Goal: Book appointment/travel/reservation

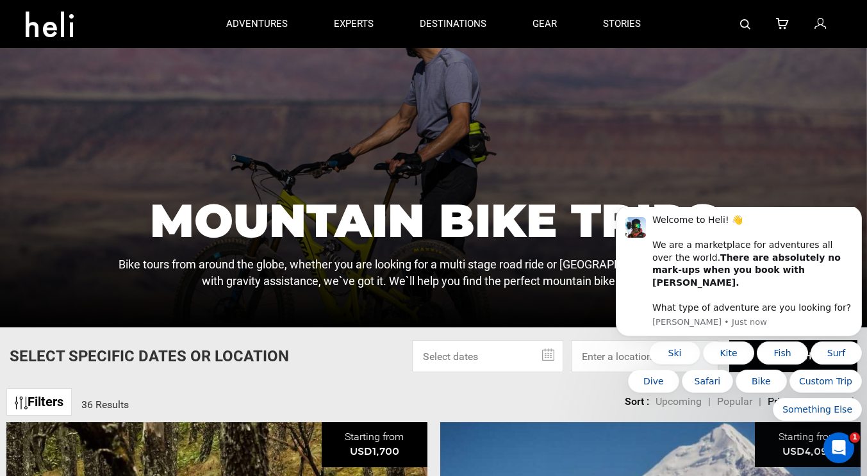
scroll to position [103, 0]
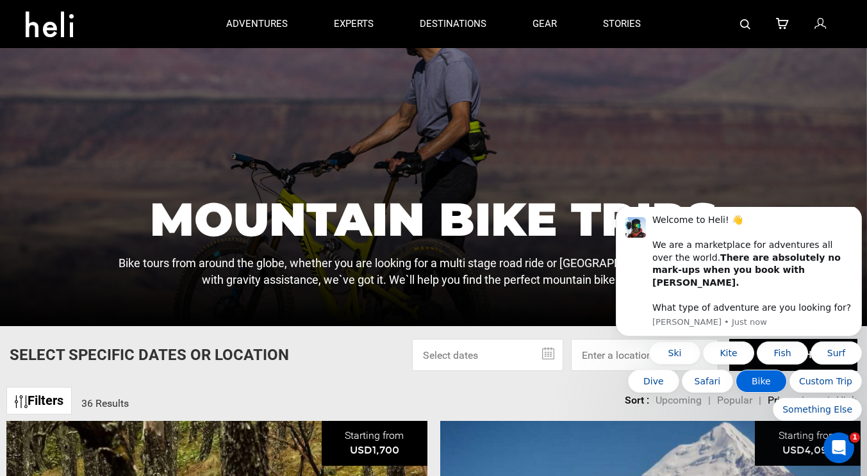
click at [768, 383] on button "Bike" at bounding box center [761, 381] width 51 height 23
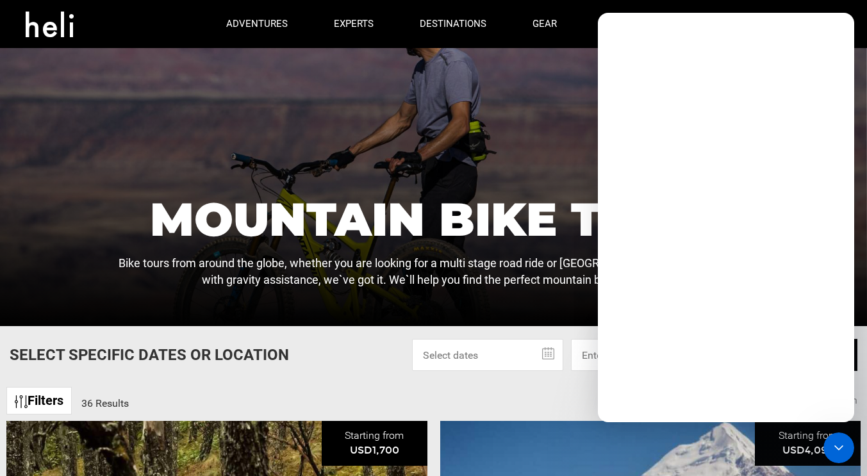
scroll to position [0, 0]
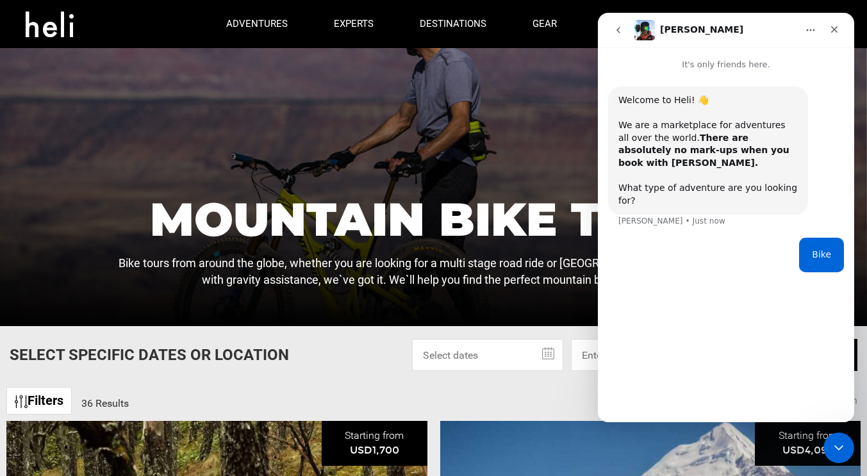
click at [808, 29] on icon "Home" at bounding box center [811, 30] width 10 height 10
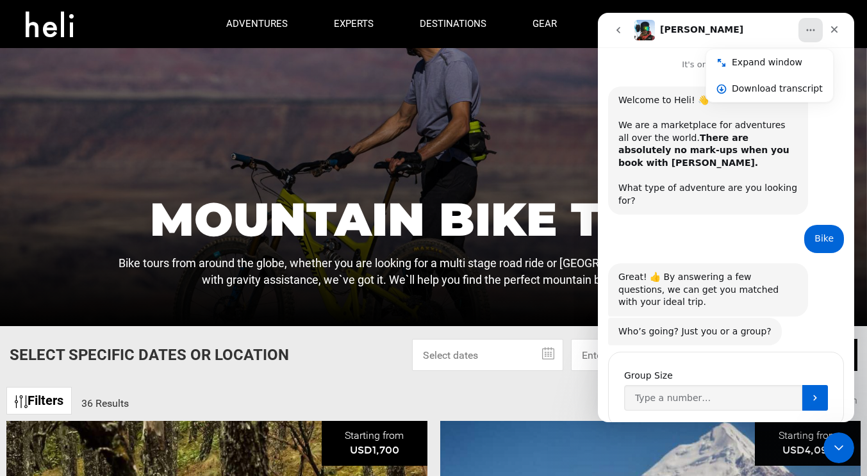
scroll to position [1, 0]
click at [701, 385] on input "Group Size" at bounding box center [713, 398] width 178 height 26
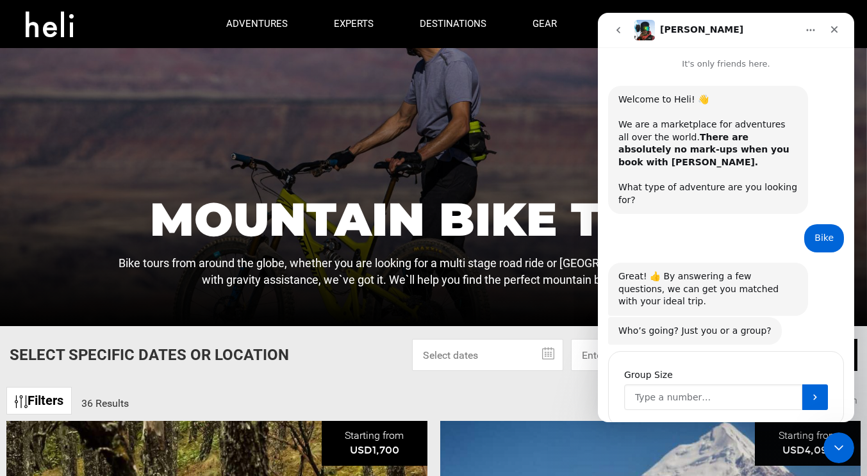
click at [701, 385] on input "Group Size" at bounding box center [713, 398] width 178 height 26
type input "2"
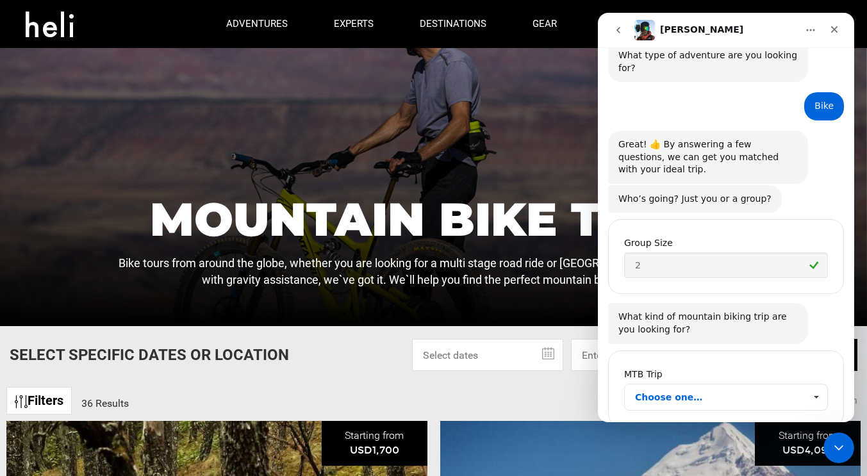
click at [809, 385] on span "Choose one…" at bounding box center [816, 398] width 22 height 26
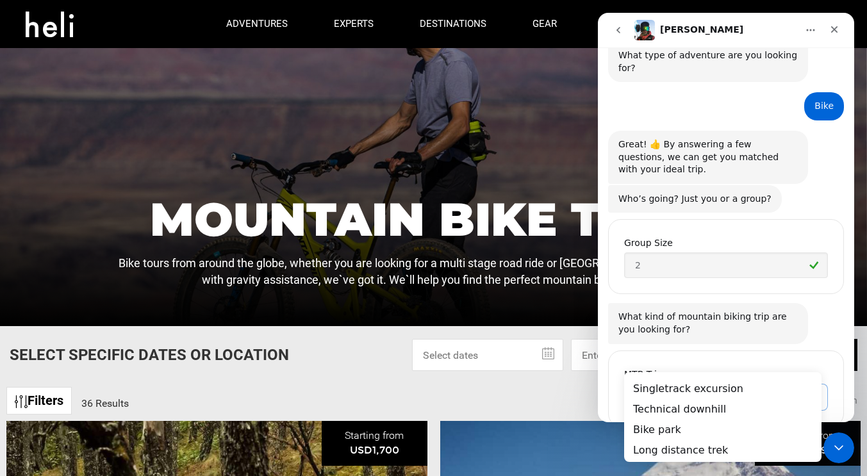
scroll to position [0, 0]
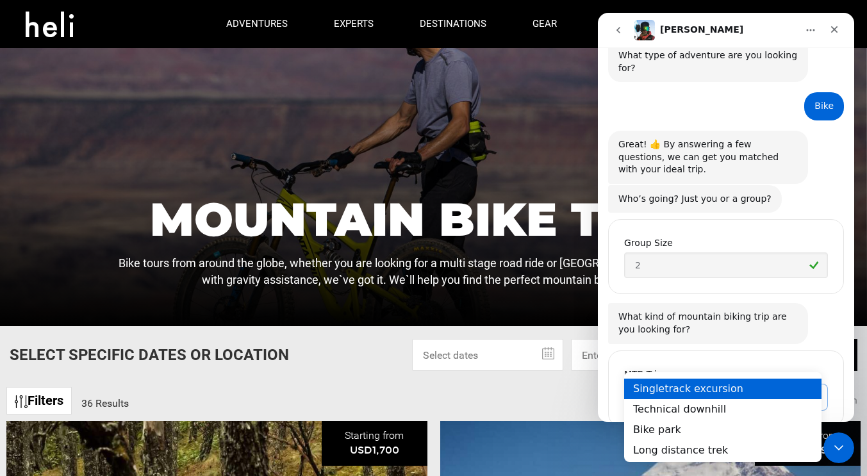
click at [713, 392] on div "Singletrack excursion" at bounding box center [722, 389] width 197 height 21
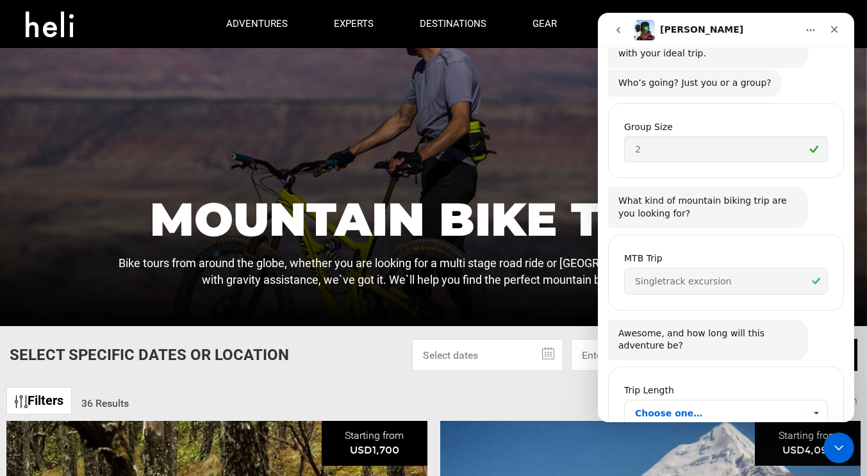
scroll to position [265, 0]
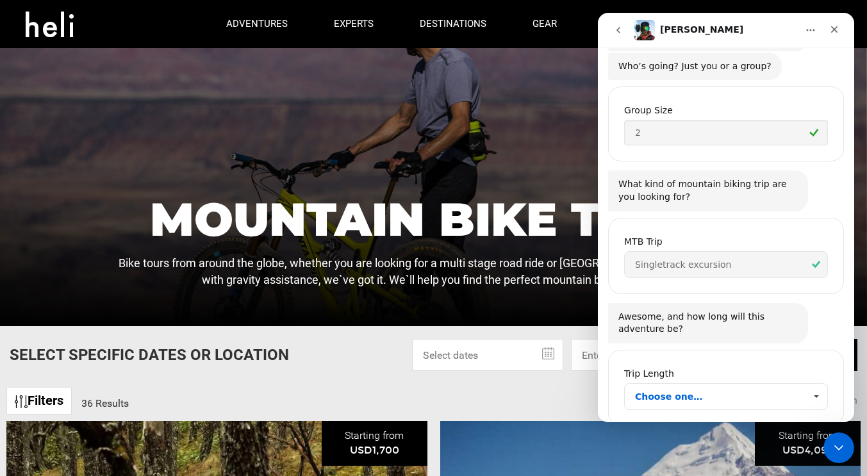
click at [692, 384] on span "Choose one…" at bounding box center [720, 397] width 170 height 26
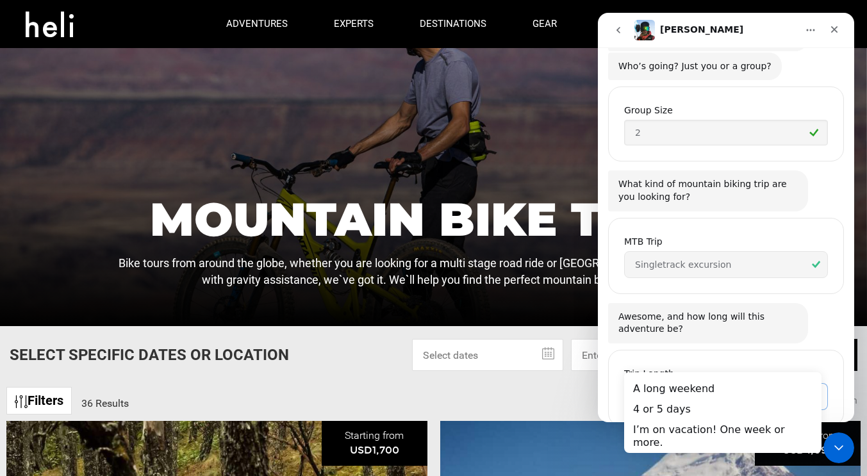
scroll to position [0, 0]
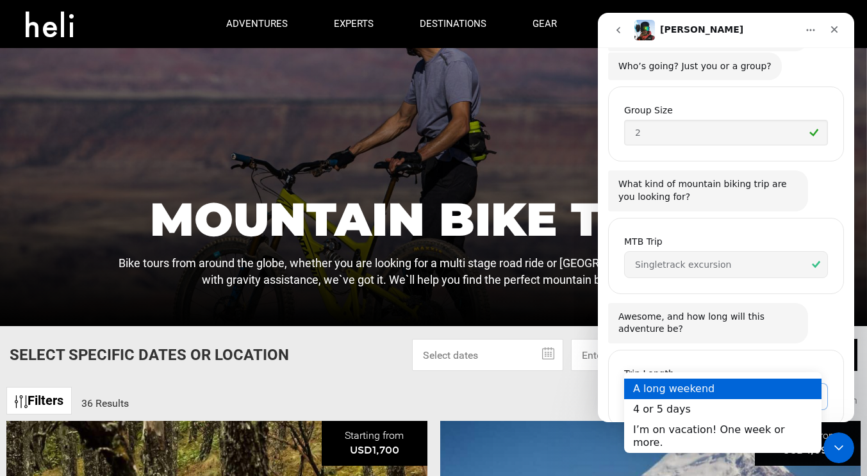
click at [675, 392] on div "A long weekend" at bounding box center [722, 388] width 197 height 21
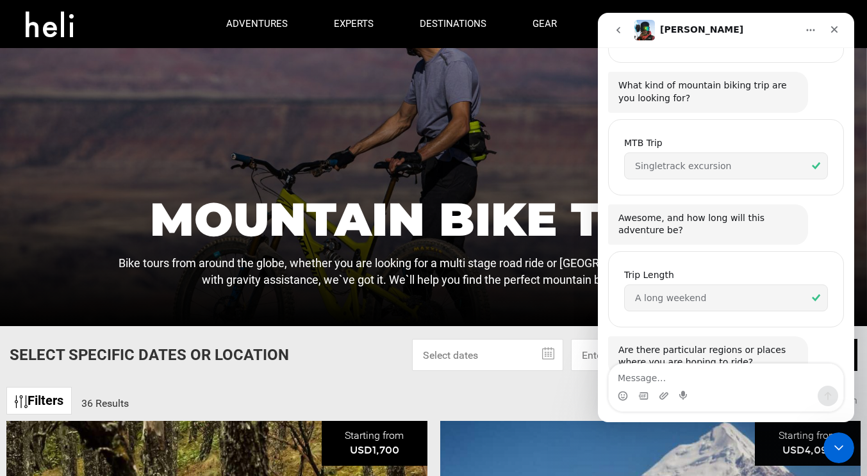
scroll to position [366, 0]
type textarea "[GEOGRAPHIC_DATA]"
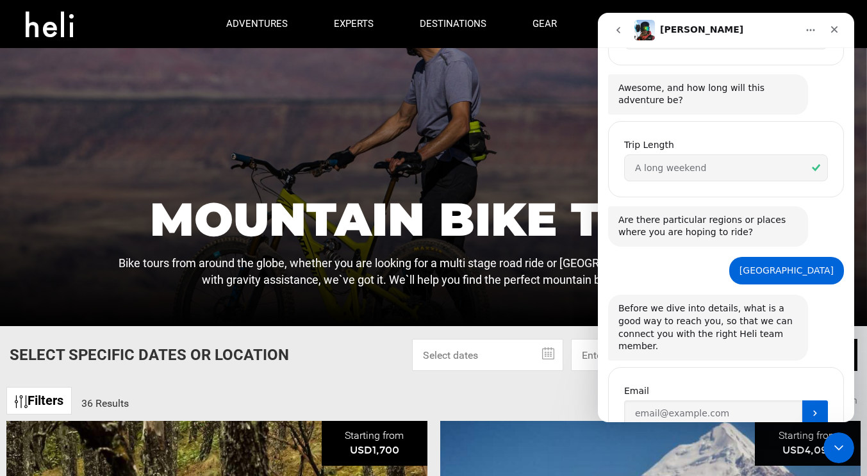
scroll to position [497, 0]
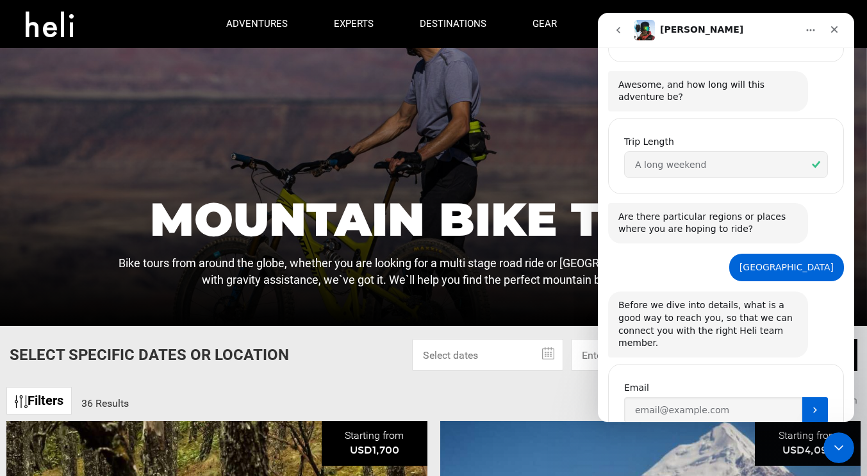
click at [615, 26] on icon "go back" at bounding box center [618, 30] width 10 height 10
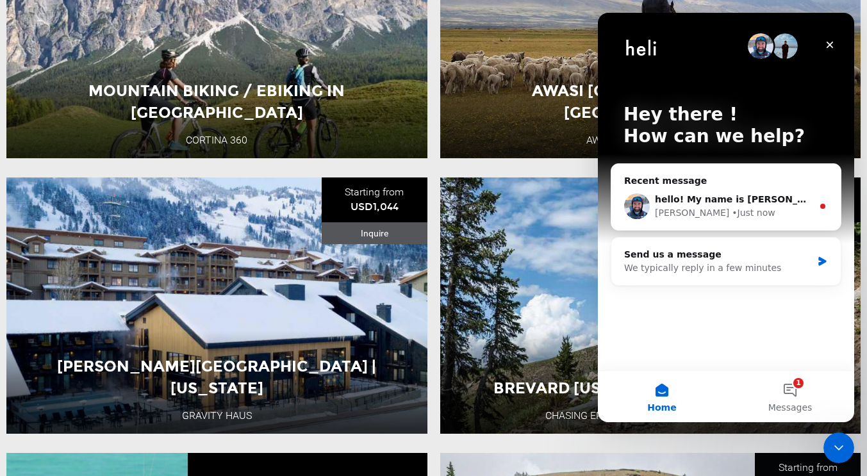
scroll to position [2000, 0]
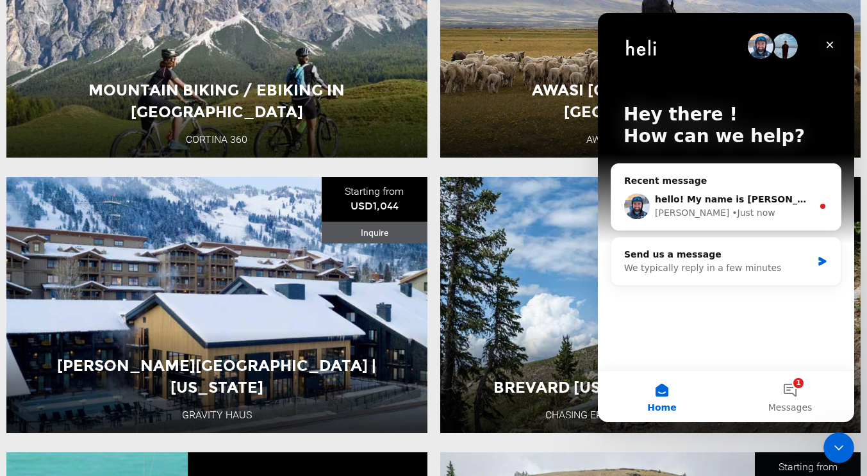
click at [831, 46] on icon "Close" at bounding box center [830, 45] width 10 height 10
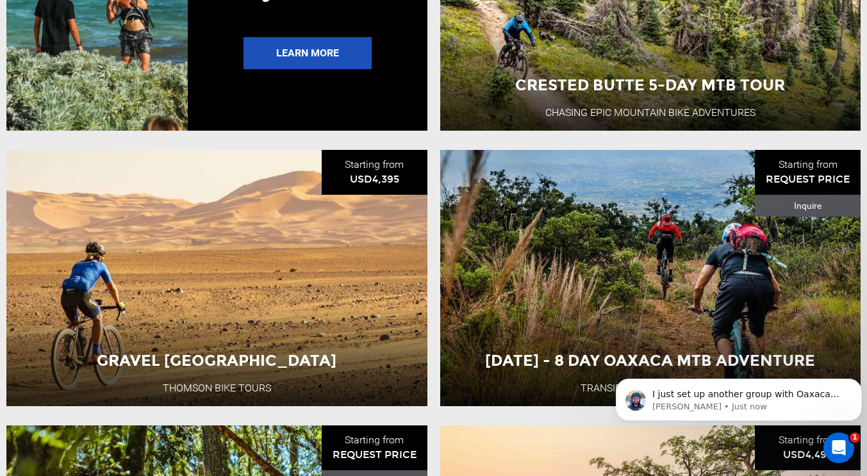
scroll to position [2579, 0]
